Goal: Obtain resource: Obtain resource

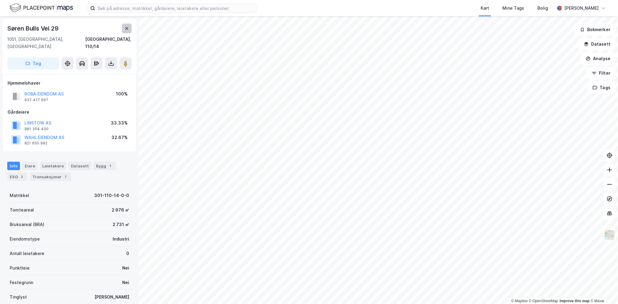
click at [127, 28] on icon at bounding box center [126, 28] width 5 height 5
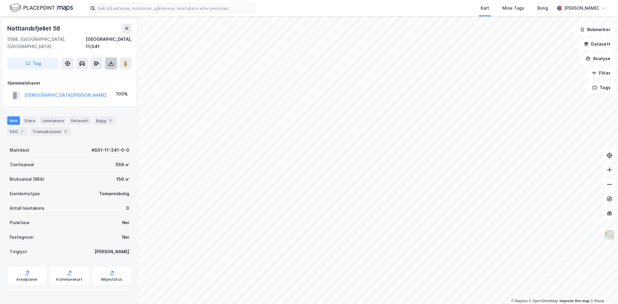
click at [107, 57] on button at bounding box center [111, 63] width 12 height 12
click at [97, 73] on div "Last ned grunnbok" at bounding box center [81, 75] width 35 height 5
click at [39, 90] on div "[DEMOGRAPHIC_DATA][PERSON_NAME]" at bounding box center [58, 95] width 95 height 10
click at [0, 0] on button "[DEMOGRAPHIC_DATA][PERSON_NAME]" at bounding box center [0, 0] width 0 height 0
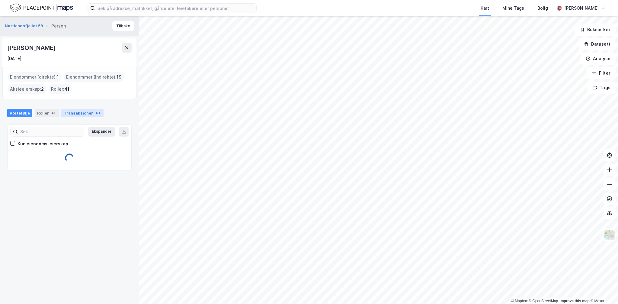
click at [88, 109] on div "Transaksjoner 43" at bounding box center [82, 113] width 42 height 8
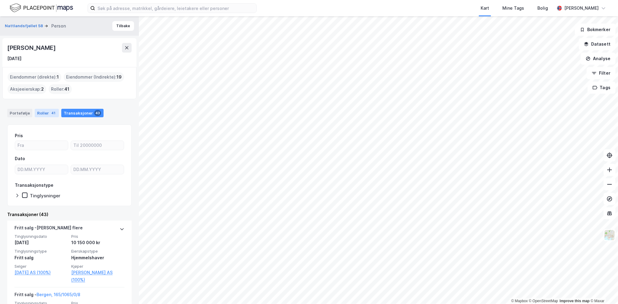
click at [40, 113] on div "Roller 41" at bounding box center [47, 113] width 24 height 8
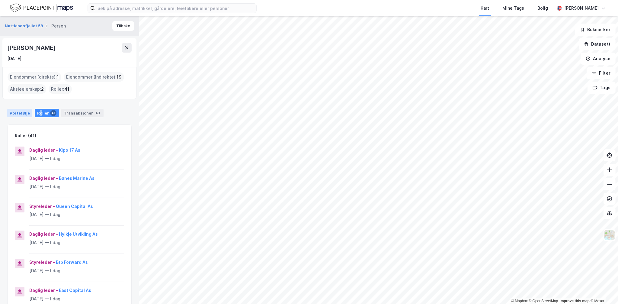
click at [22, 109] on div "Portefølje" at bounding box center [19, 113] width 25 height 8
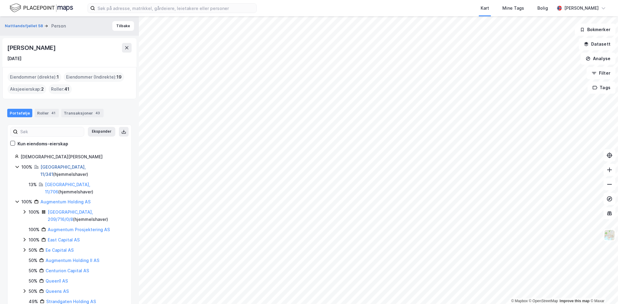
click at [58, 166] on link "[GEOGRAPHIC_DATA], 11/341" at bounding box center [62, 170] width 45 height 12
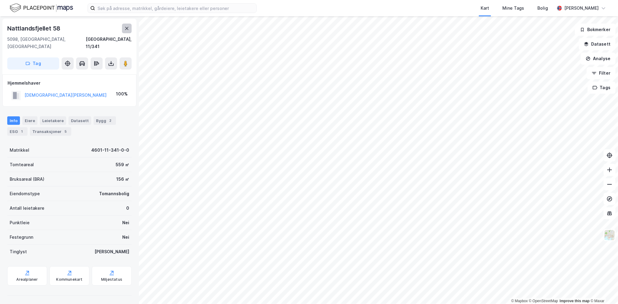
click at [125, 27] on icon at bounding box center [126, 28] width 5 height 5
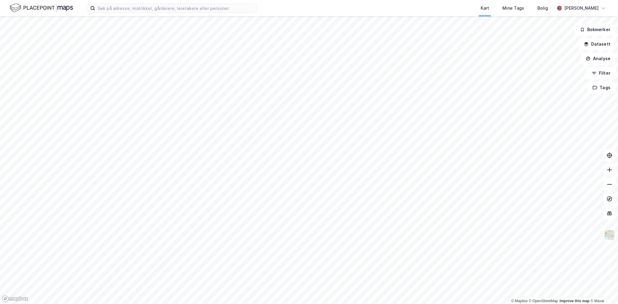
click at [212, 303] on html "Kart Mine Tags Bolig [PERSON_NAME] © Mapbox © OpenStreetMap Improve this map © …" at bounding box center [309, 152] width 618 height 304
click at [300, 303] on html "Kart Mine Tags Bolig [PERSON_NAME] © Mapbox © OpenStreetMap Improve this map © …" at bounding box center [309, 152] width 618 height 304
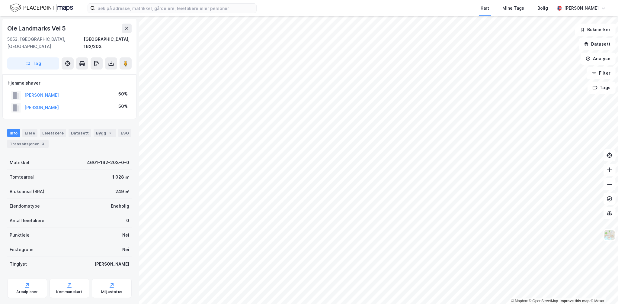
click at [57, 26] on div "Ole Landmarks Vei 5" at bounding box center [37, 29] width 60 height 10
